Goal: Task Accomplishment & Management: Manage account settings

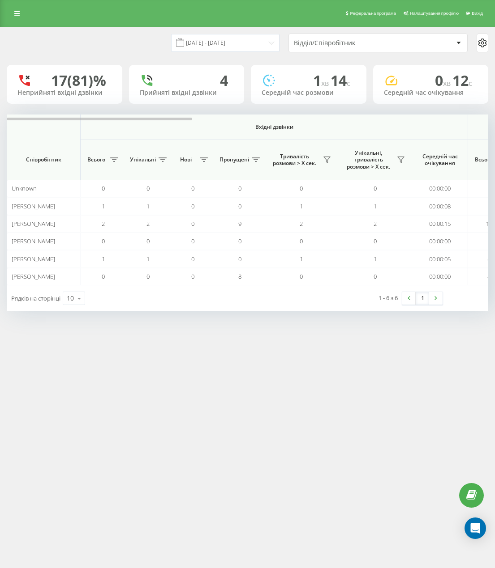
click at [330, 39] on div "Відділ/Співробітник" at bounding box center [347, 43] width 107 height 8
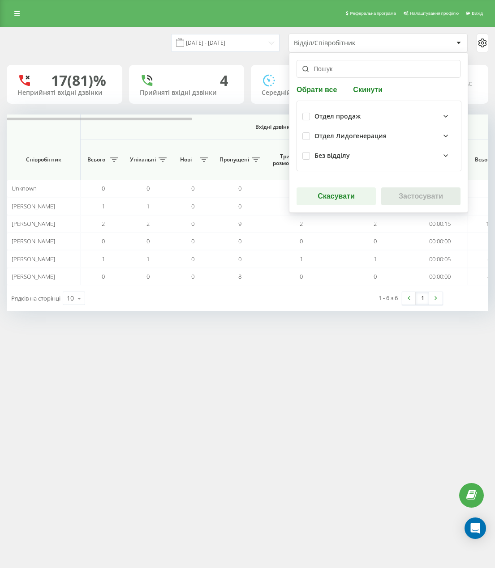
click at [441, 136] on icon at bounding box center [445, 136] width 11 height 11
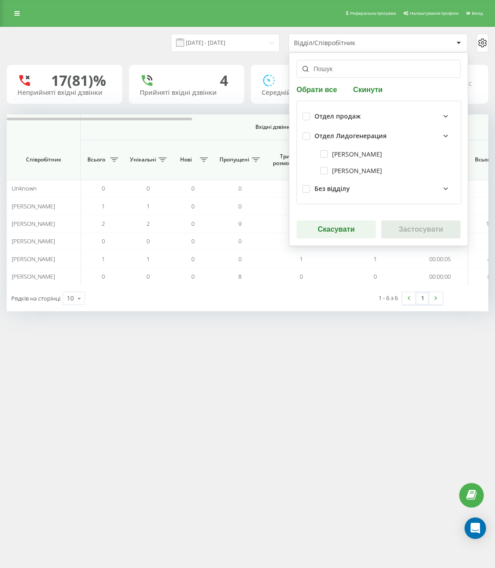
click at [440, 135] on icon at bounding box center [445, 136] width 11 height 11
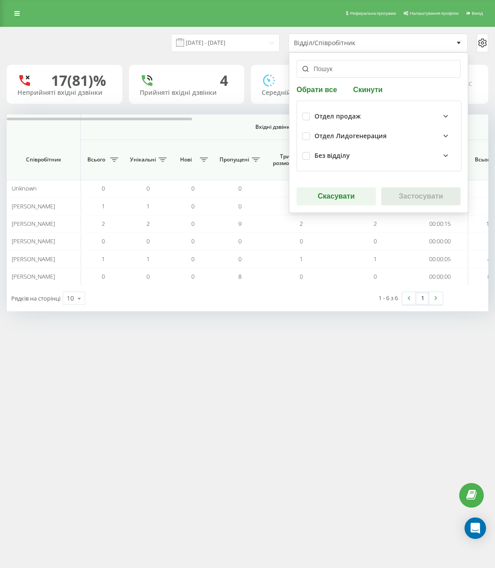
click at [440, 157] on icon at bounding box center [445, 155] width 11 height 11
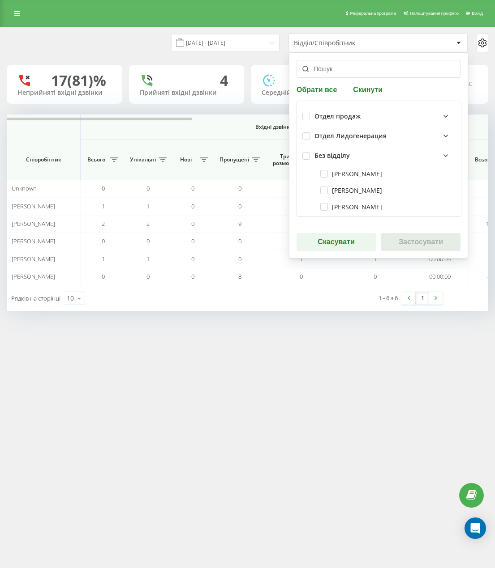
click at [444, 156] on icon at bounding box center [446, 156] width 4 height 2
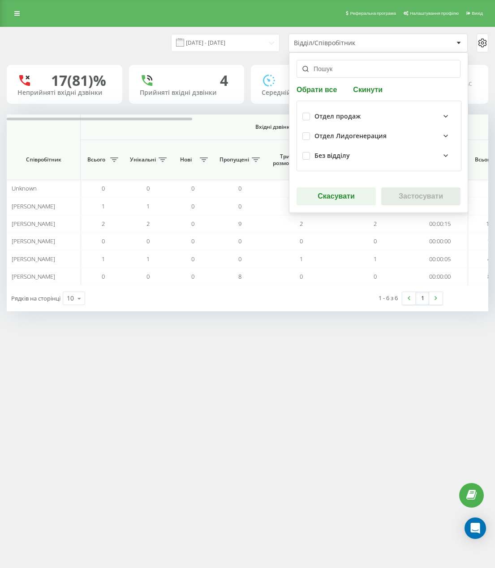
click at [442, 131] on icon at bounding box center [445, 136] width 11 height 11
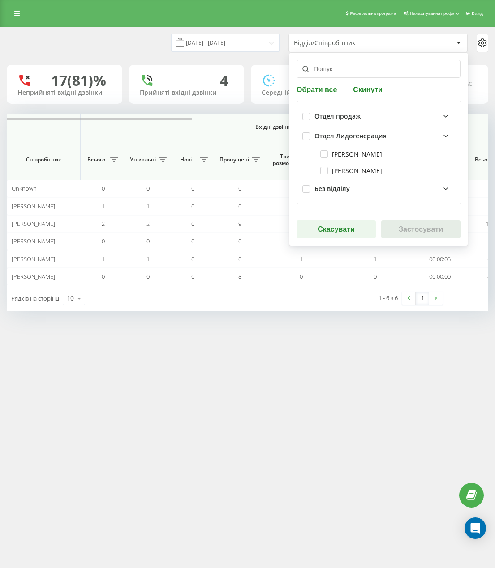
click at [441, 132] on icon at bounding box center [445, 136] width 11 height 11
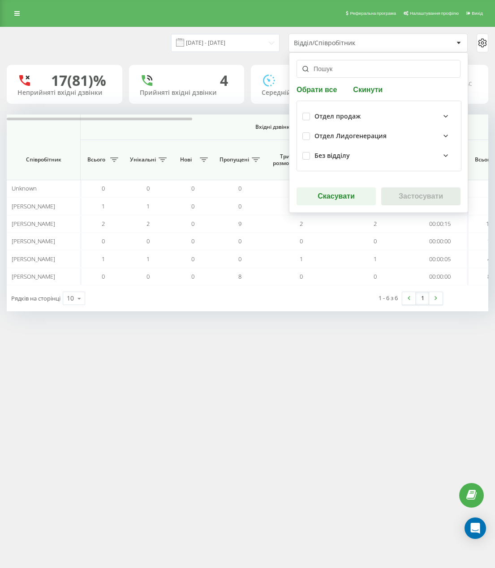
click at [443, 116] on icon at bounding box center [445, 116] width 11 height 11
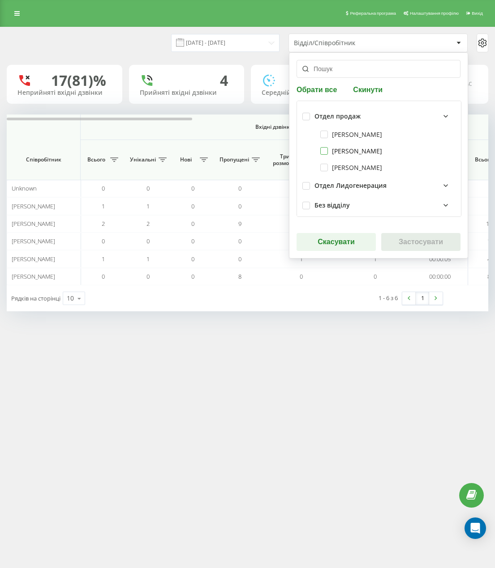
click at [329, 149] on label "[PERSON_NAME]" at bounding box center [351, 151] width 62 height 8
checkbox input "true"
click at [431, 242] on button "Застосувати" at bounding box center [420, 242] width 79 height 18
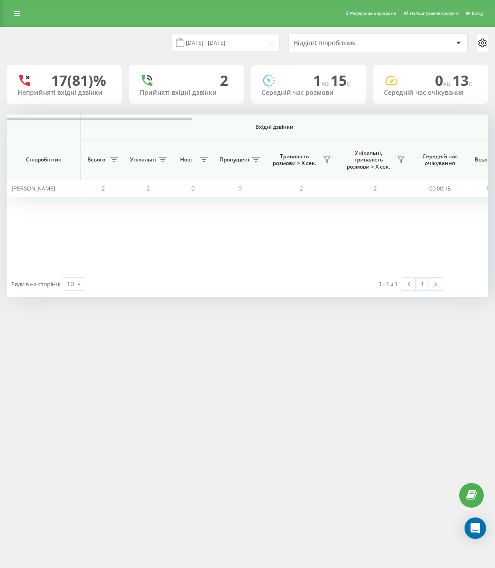
click at [376, 397] on div "Реферальна програма Налаштування профілю Вихід 22.09.2025 - 22.09.2025 Відділ/С…" at bounding box center [247, 284] width 495 height 568
